Goal: Find contact information: Find contact information

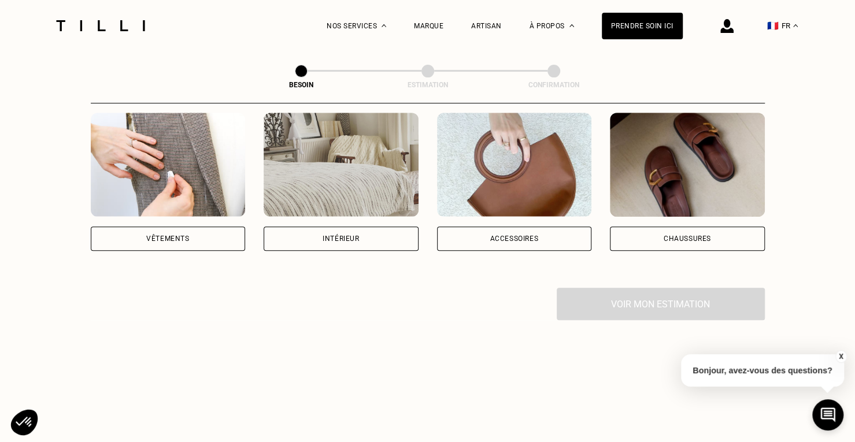
scroll to position [231, 0]
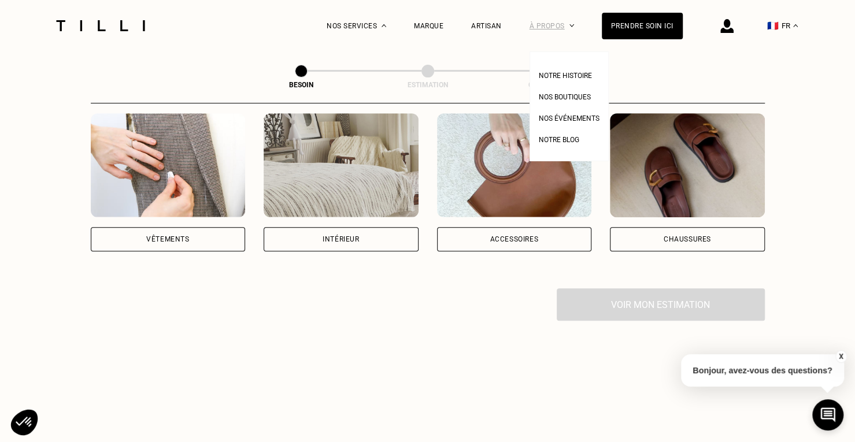
click at [567, 25] on div "À propos" at bounding box center [552, 25] width 45 height 51
click at [563, 68] on link "Notre histoire" at bounding box center [565, 74] width 53 height 12
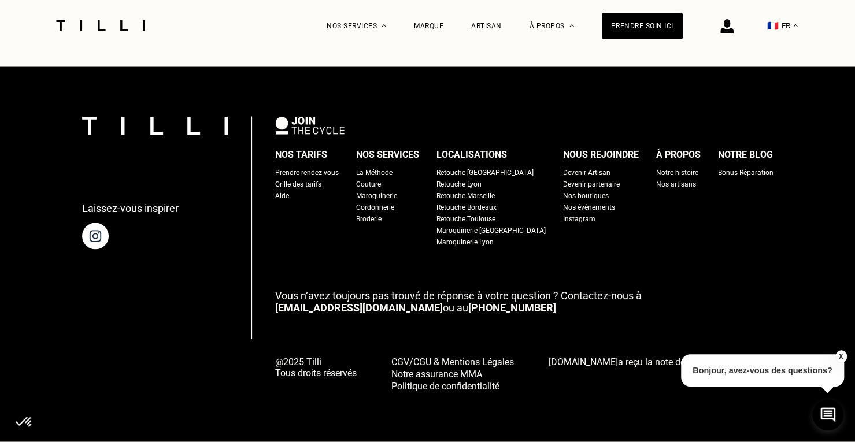
scroll to position [3889, 0]
drag, startPoint x: 287, startPoint y: 315, endPoint x: 375, endPoint y: 313, distance: 87.9
click at [376, 313] on div "Laissez-vous inspirer Nos tarifs Prendre rendez-vous Grille des tarifs Aide Nos…" at bounding box center [428, 254] width 692 height 275
click at [360, 334] on div "Nos tarifs Prendre rendez-vous Grille des tarifs Aide Nos services La Méthode C…" at bounding box center [524, 254] width 498 height 275
drag, startPoint x: 361, startPoint y: 311, endPoint x: 293, endPoint y: 312, distance: 68.8
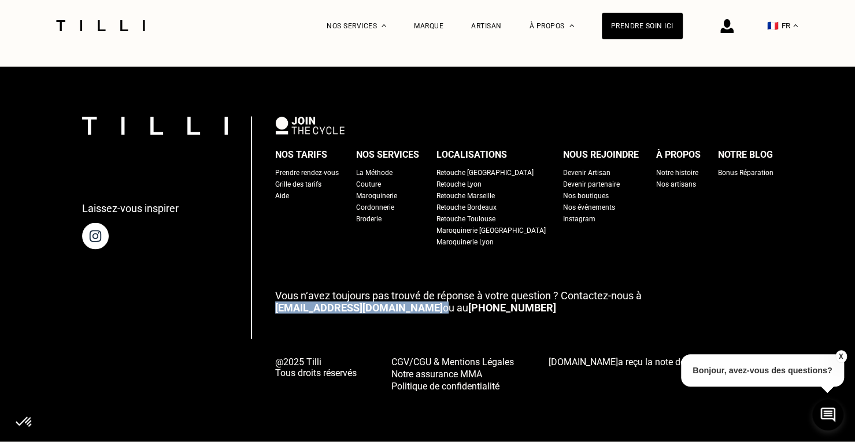
click at [286, 311] on div "Laissez-vous inspirer Nos tarifs Prendre rendez-vous Grille des tarifs Aide Nos…" at bounding box center [428, 254] width 692 height 275
